Goal: Use online tool/utility: Utilize a website feature to perform a specific function

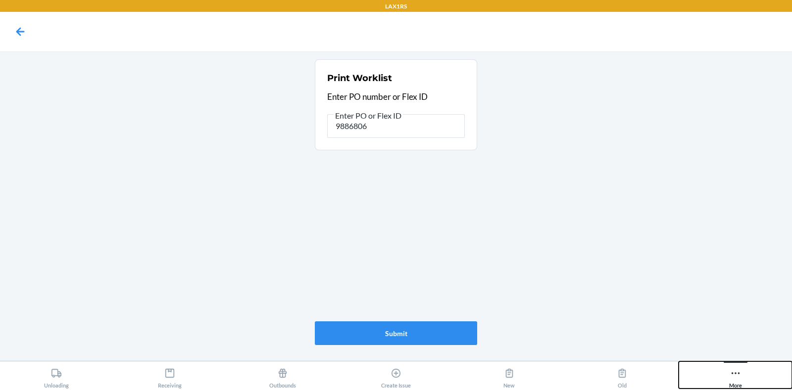
click at [693, 370] on button "More" at bounding box center [734, 375] width 113 height 27
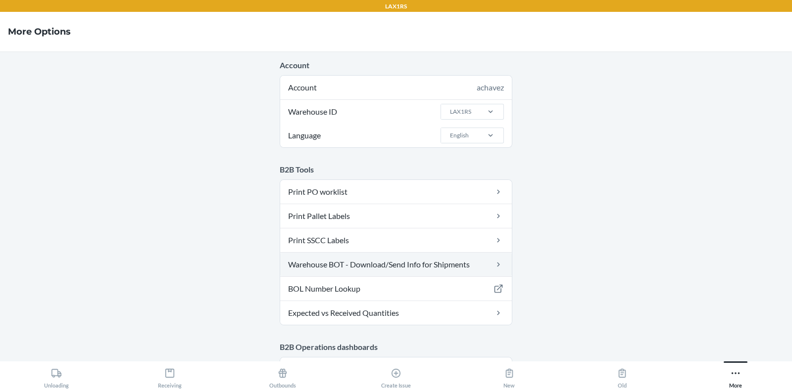
click at [326, 261] on link "Warehouse BOT - Download/Send Info for Shipments" at bounding box center [396, 265] width 232 height 24
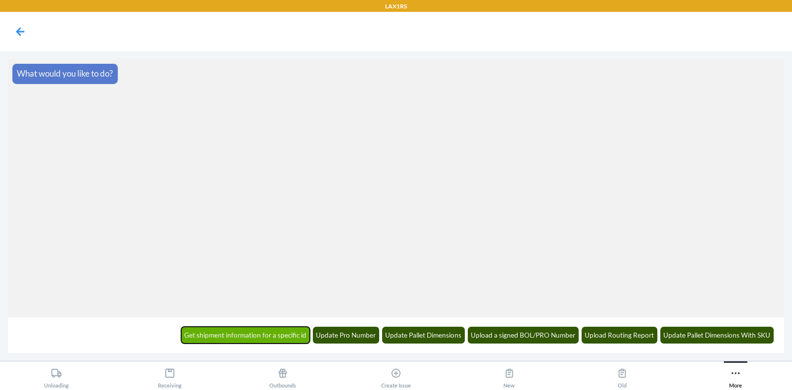
click at [296, 327] on button "Get shipment information for a specific id" at bounding box center [245, 335] width 129 height 17
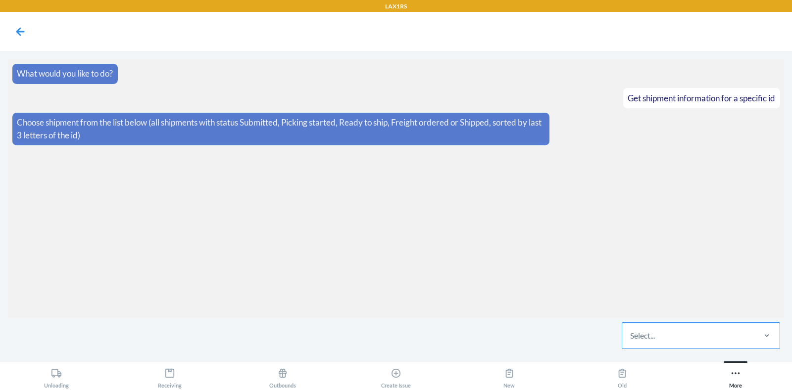
click at [661, 333] on div "Select..." at bounding box center [688, 336] width 132 height 26
click at [631, 333] on input "Select..." at bounding box center [630, 336] width 1 height 12
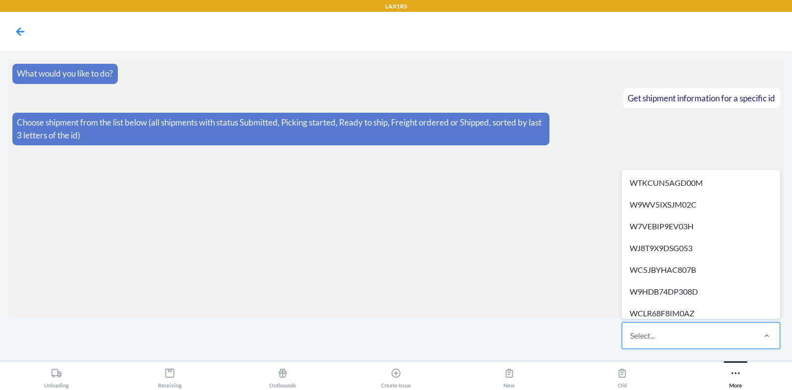
paste input "WGOGV81ON6W2S"
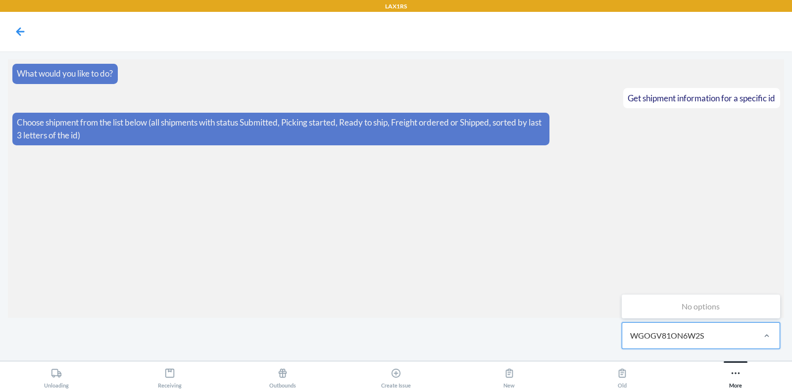
type input "WGOGV81ON6W2S"
click at [705, 375] on button "More" at bounding box center [734, 375] width 113 height 27
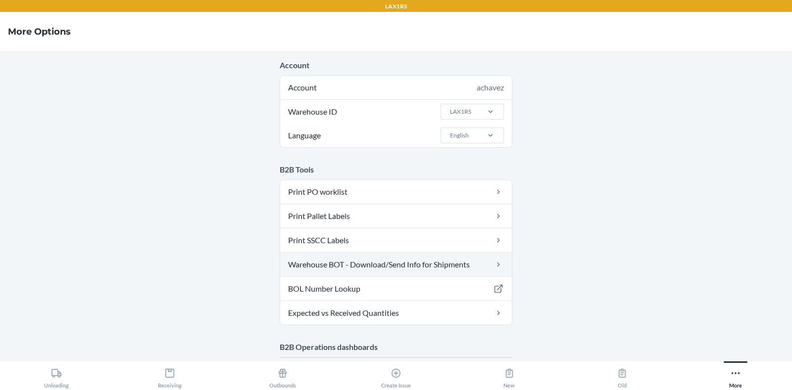
click at [398, 260] on link "Warehouse BOT - Download/Send Info for Shipments" at bounding box center [396, 265] width 232 height 24
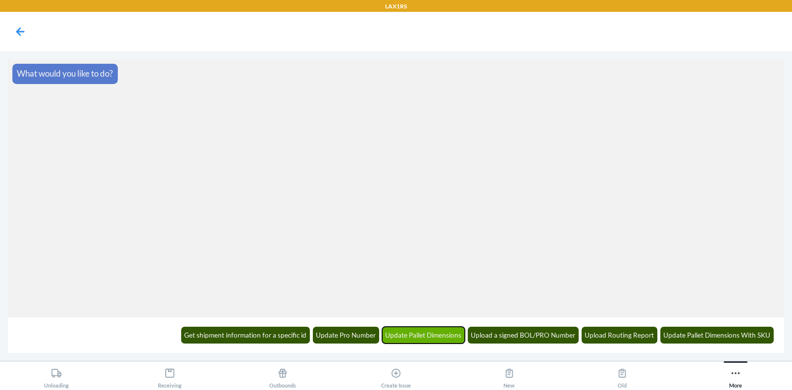
click at [455, 329] on button "Update Pallet Dimensions" at bounding box center [423, 335] width 83 height 17
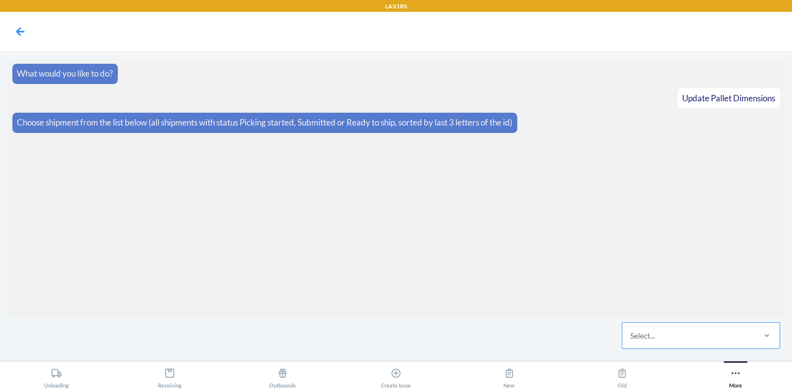
click at [629, 325] on div "Select..." at bounding box center [688, 336] width 132 height 26
click at [630, 330] on input "Select..." at bounding box center [630, 336] width 1 height 12
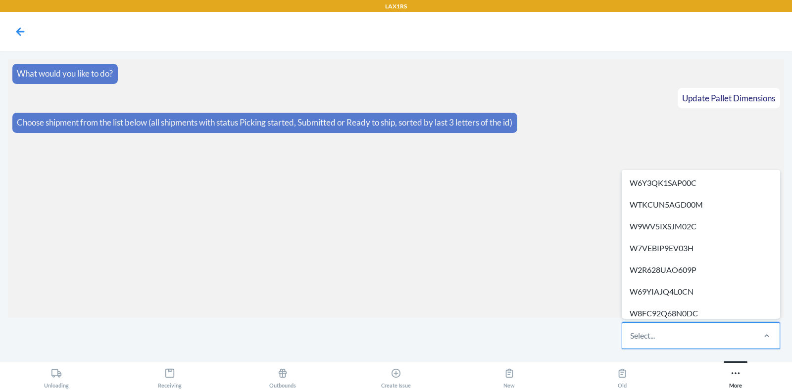
paste input "WGOGV81ON6W2S"
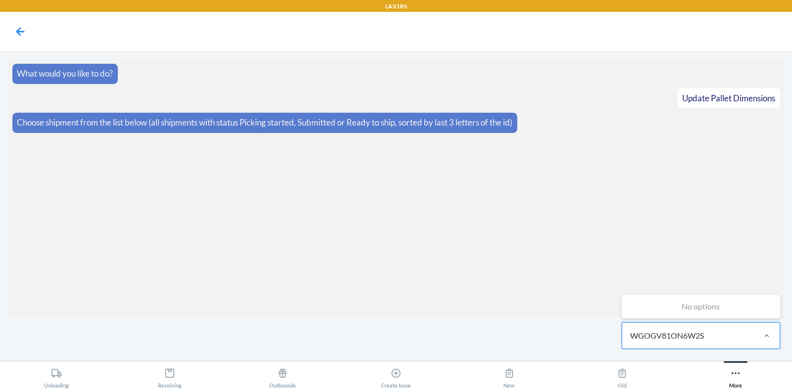
type input "WGOGV81ON6W2S"
